Goal: Task Accomplishment & Management: Manage account settings

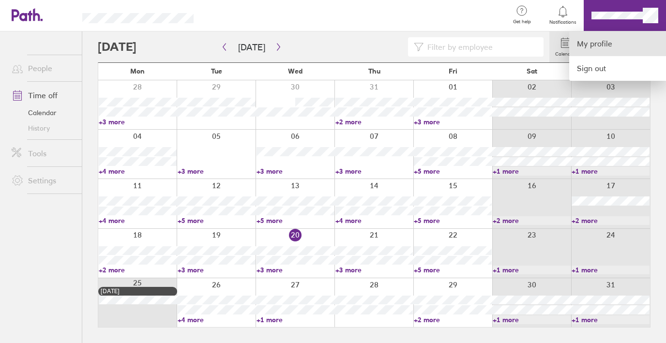
click at [597, 47] on link "My profile" at bounding box center [617, 43] width 97 height 25
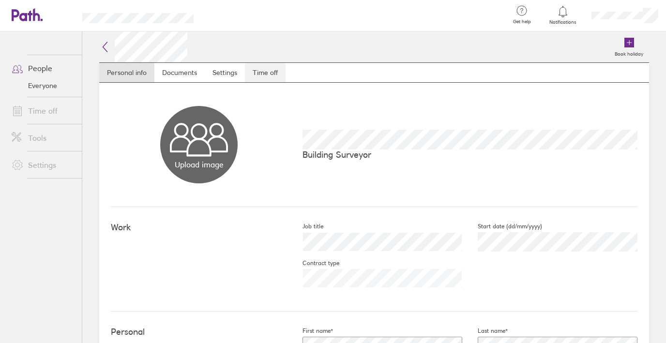
click at [260, 73] on link "Time off" at bounding box center [265, 72] width 41 height 19
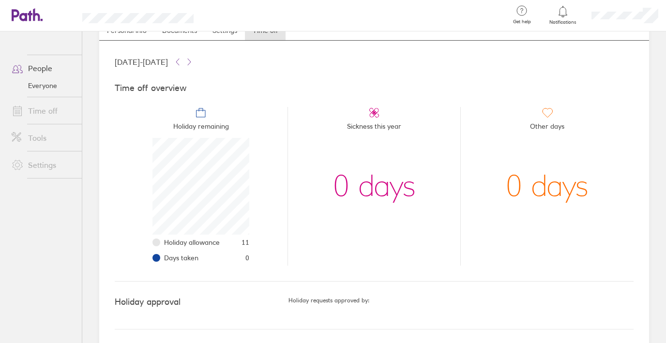
scroll to position [44, 0]
